Goal: Find specific page/section: Find specific page/section

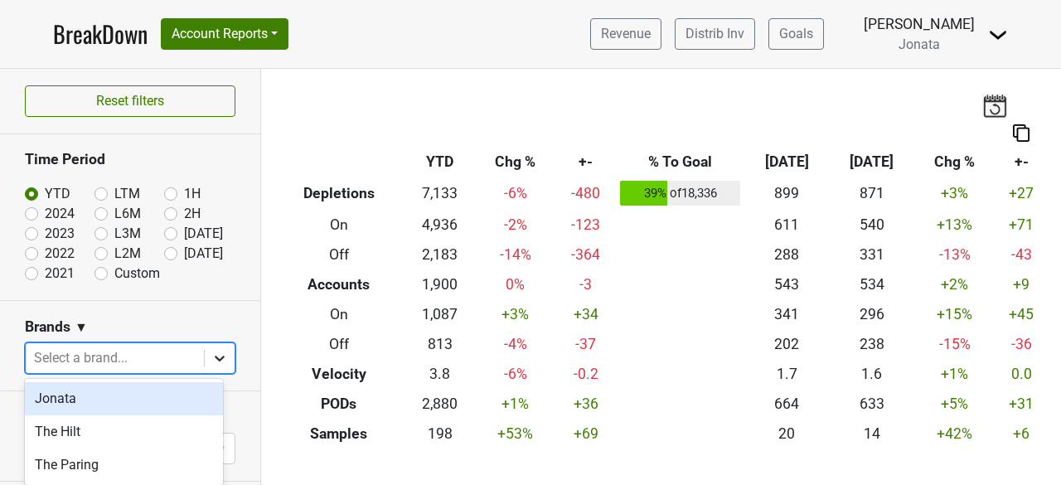
click at [211, 359] on icon at bounding box center [219, 358] width 17 height 17
click at [83, 395] on div "Jonata" at bounding box center [124, 398] width 198 height 33
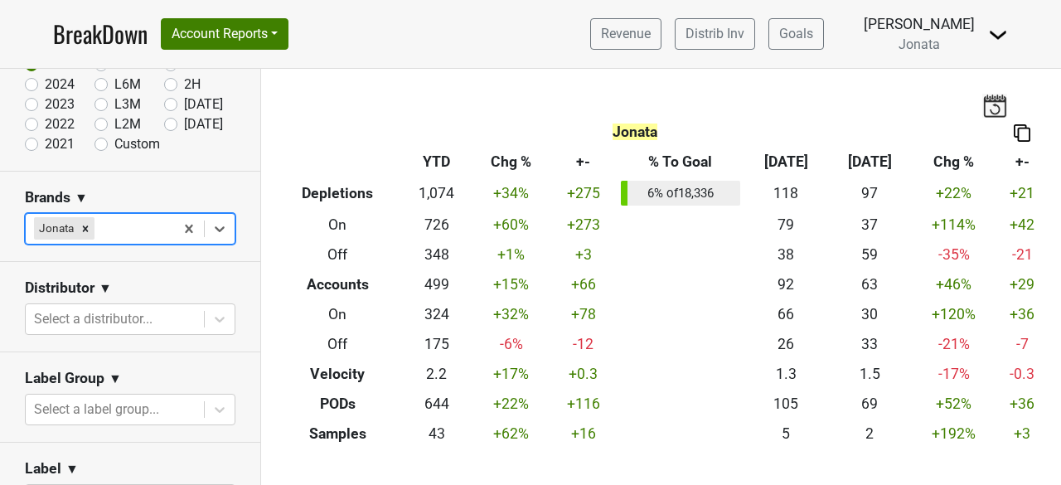
scroll to position [138, 0]
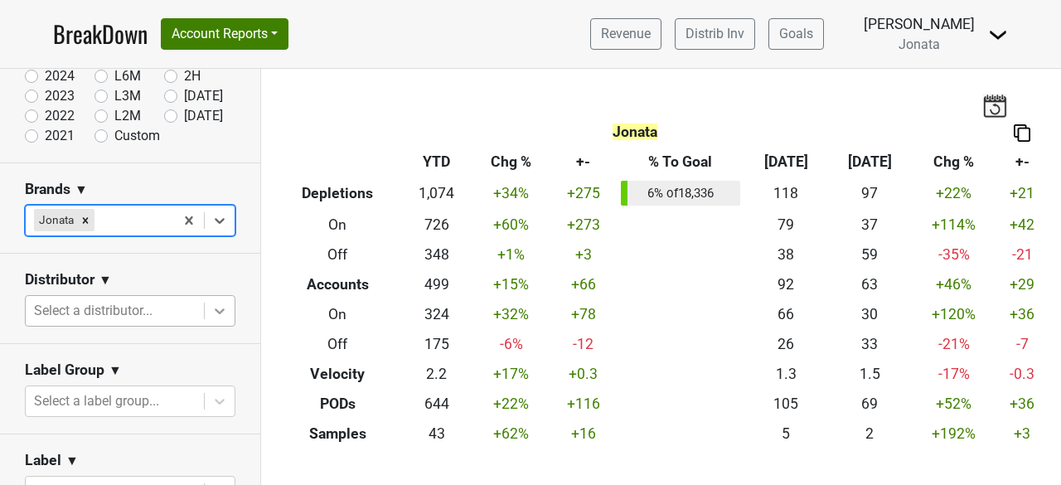
click at [215, 309] on icon at bounding box center [220, 311] width 10 height 6
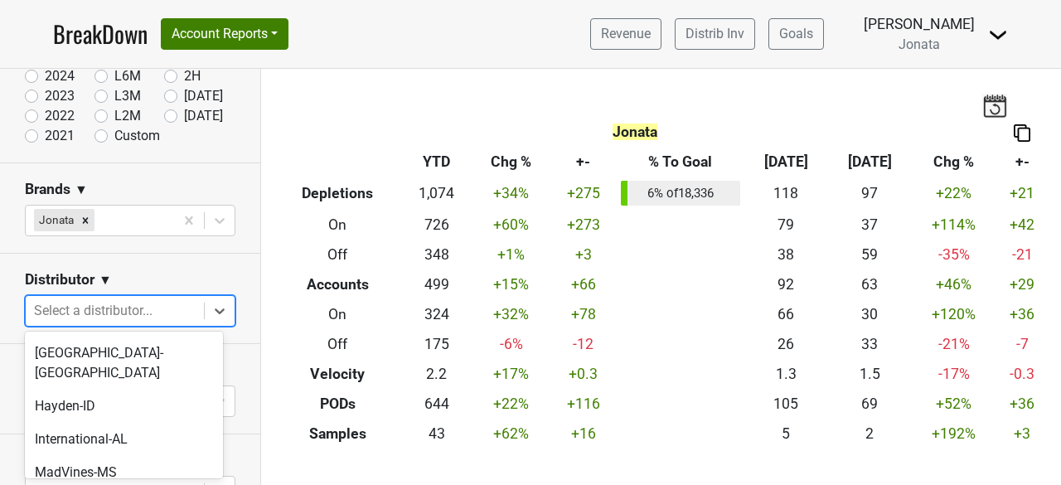
scroll to position [649, 0]
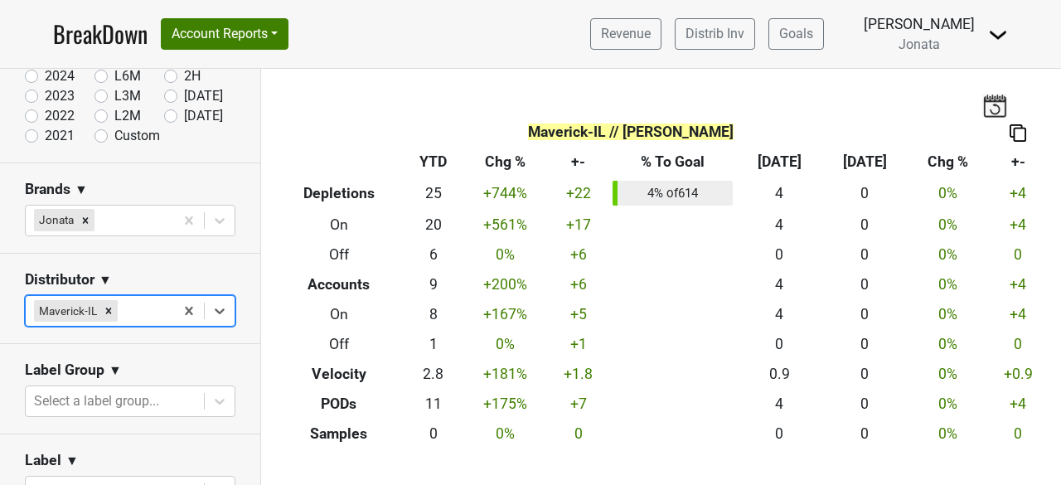
click at [239, 367] on section "Label Group ▼ Select a label group..." at bounding box center [130, 389] width 260 height 90
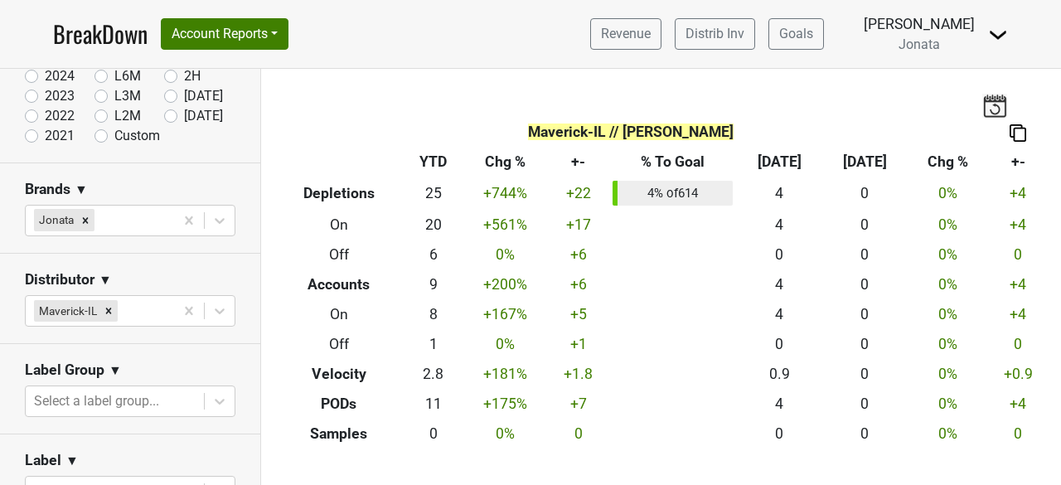
click at [239, 367] on section "Label Group ▼ Select a label group..." at bounding box center [130, 389] width 260 height 90
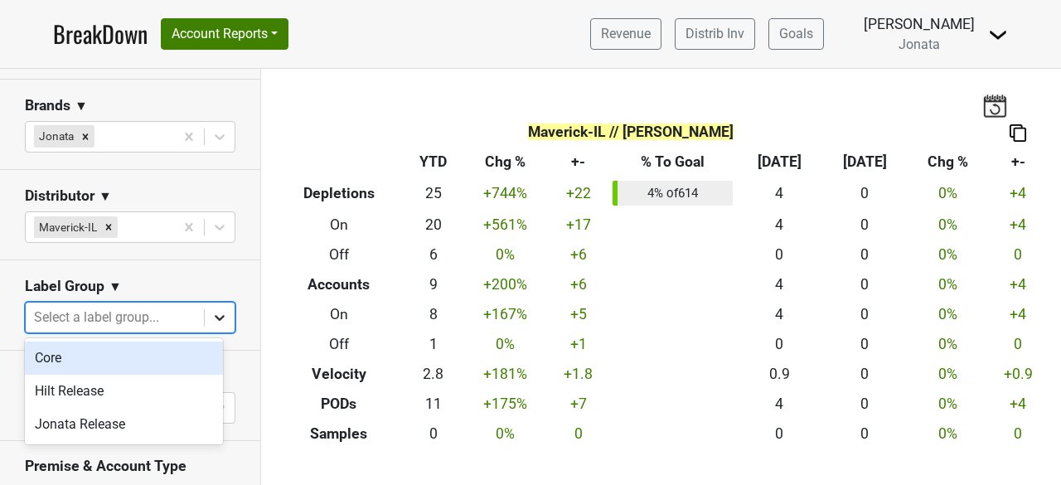
click at [211, 321] on icon at bounding box center [219, 317] width 17 height 17
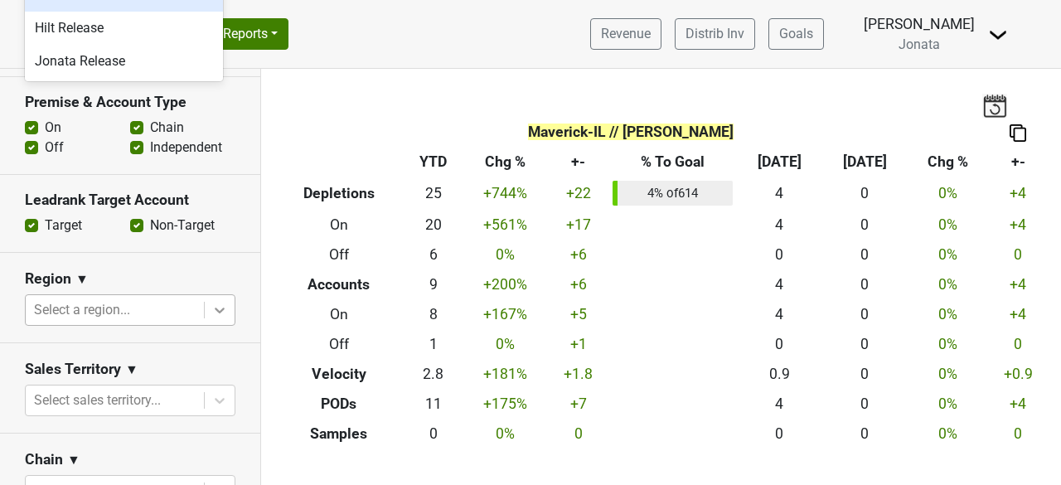
click at [215, 308] on icon at bounding box center [220, 311] width 10 height 6
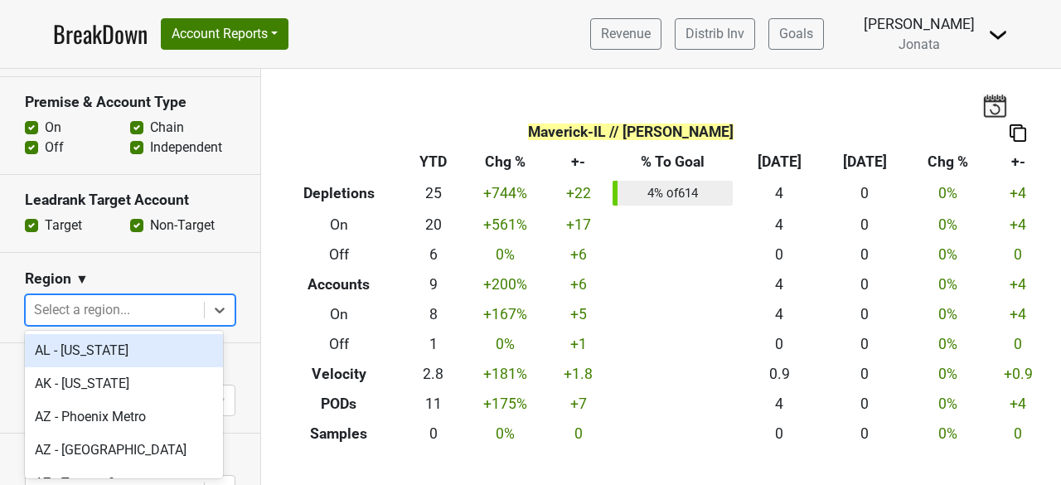
click at [227, 262] on section "Region ▼ option AL - [US_STATE] focused, 1 of 135. 135 results available. Use U…" at bounding box center [130, 298] width 260 height 90
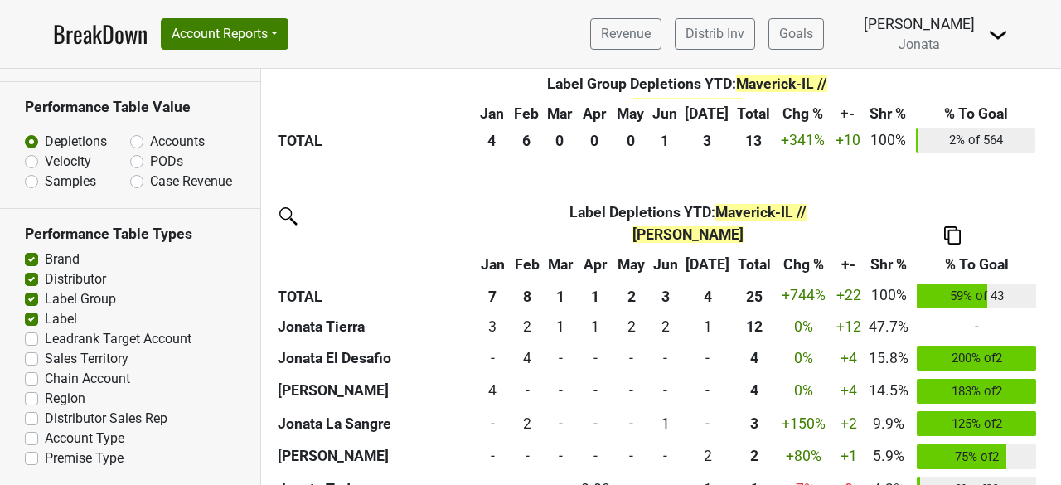
scroll to position [884, 0]
